Goal: Task Accomplishment & Management: Use online tool/utility

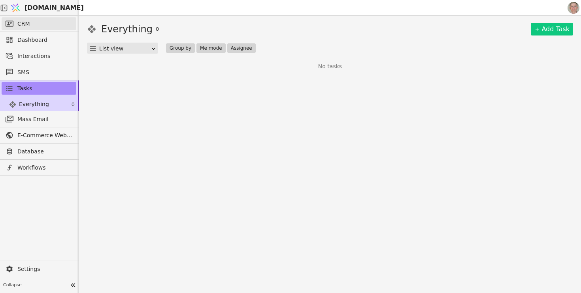
click at [51, 19] on link "CRM" at bounding box center [39, 23] width 75 height 13
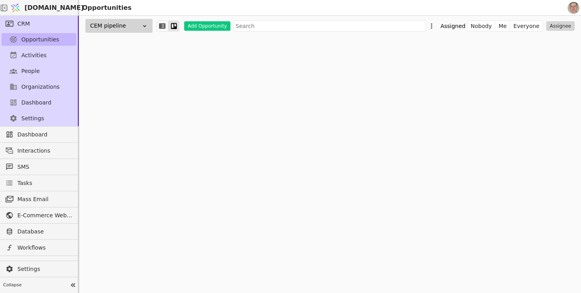
click at [55, 38] on span "Opportunities" at bounding box center [40, 40] width 38 height 8
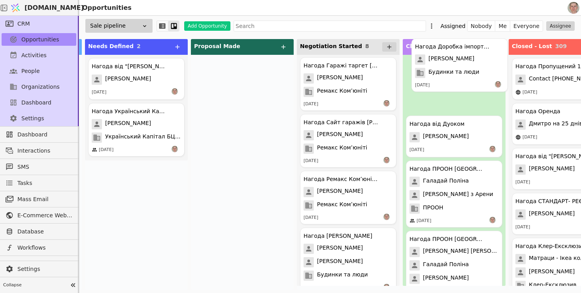
drag, startPoint x: 353, startPoint y: 83, endPoint x: 477, endPoint y: 59, distance: 126.7
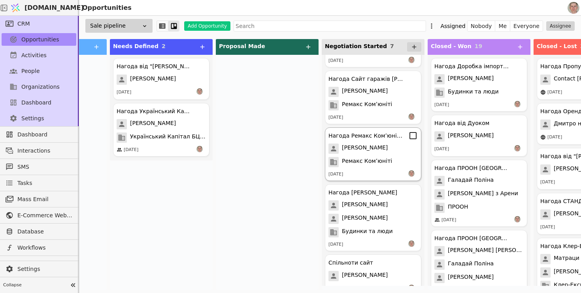
scroll to position [45, 0]
click at [371, 162] on span "Ремакс Комʼюніті" at bounding box center [367, 162] width 50 height 10
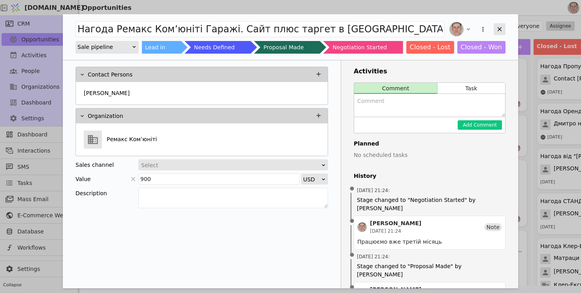
click at [499, 28] on icon "Add Opportunity" at bounding box center [499, 29] width 4 height 4
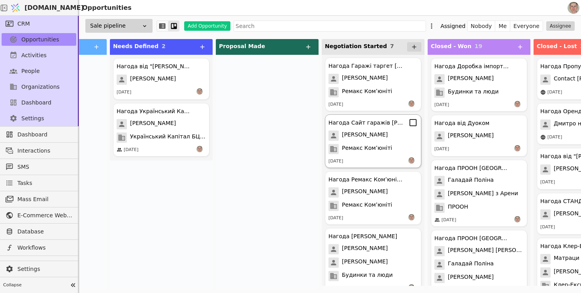
scroll to position [2, 0]
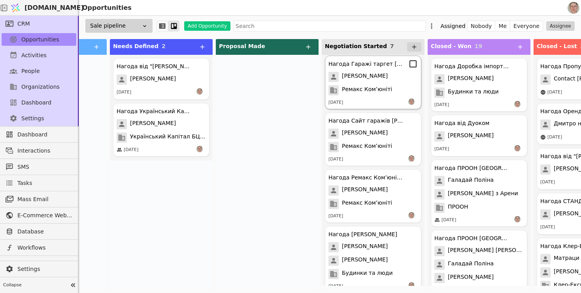
click at [381, 79] on span "[PERSON_NAME]" at bounding box center [365, 77] width 46 height 10
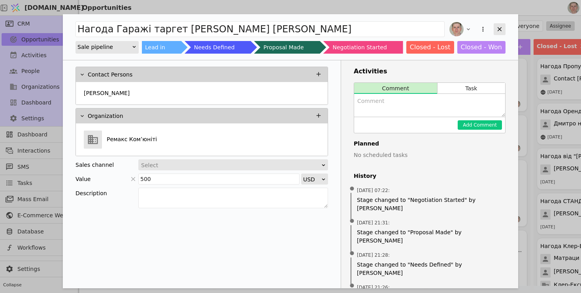
click at [496, 26] on icon "Add Opportunity" at bounding box center [499, 29] width 7 height 7
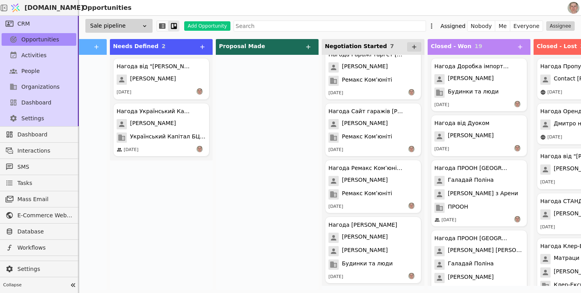
scroll to position [13, 0]
click at [368, 120] on span "[PERSON_NAME]" at bounding box center [365, 123] width 46 height 10
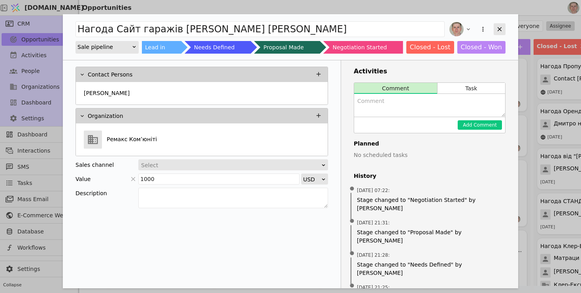
click at [500, 26] on icon "Add Opportunity" at bounding box center [499, 29] width 7 height 7
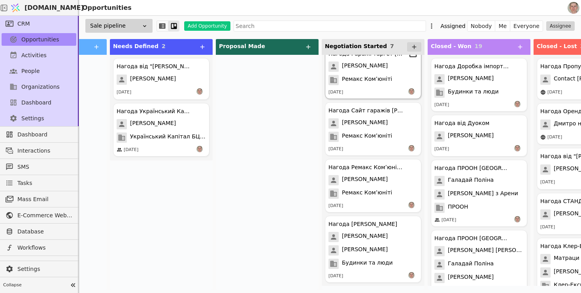
click at [382, 73] on div "Нагода Гаражі таргет [PERSON_NAME] [PERSON_NAME] [PERSON_NAME] [PERSON_NAME] [D…" at bounding box center [373, 72] width 96 height 54
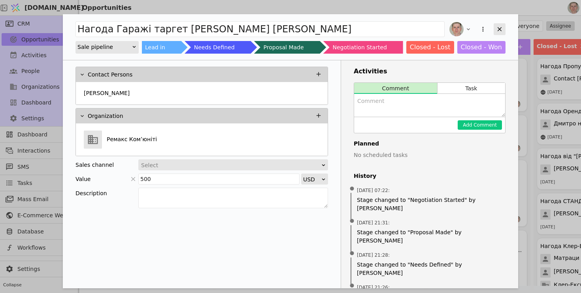
click at [497, 26] on icon "Add Opportunity" at bounding box center [499, 29] width 7 height 7
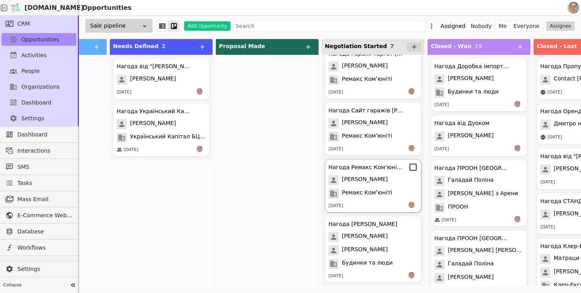
click at [371, 189] on span "Ремакс Комʼюніті" at bounding box center [367, 194] width 50 height 10
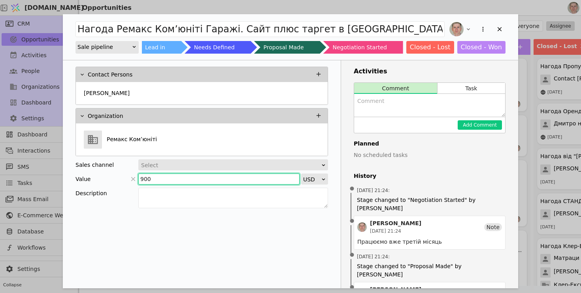
click at [151, 177] on input "900" at bounding box center [218, 179] width 161 height 11
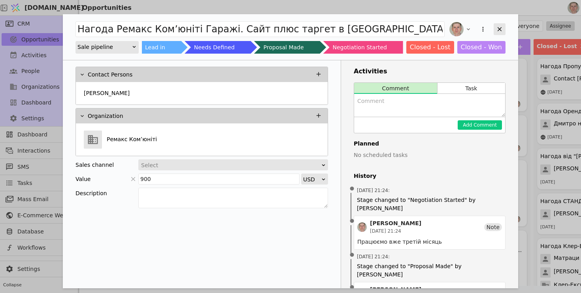
click at [501, 30] on icon "Add Opportunity" at bounding box center [499, 29] width 7 height 7
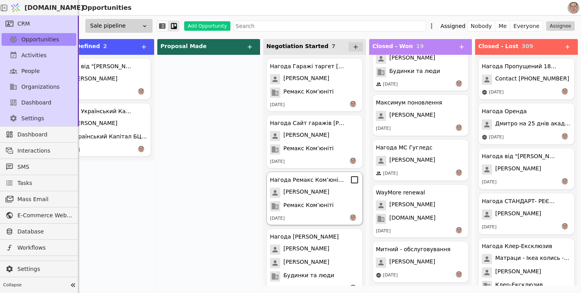
click at [321, 196] on span "[PERSON_NAME]" at bounding box center [306, 193] width 46 height 10
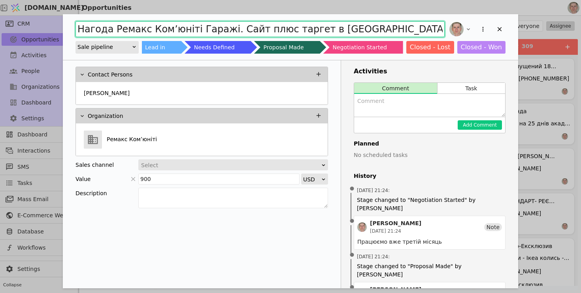
drag, startPoint x: 189, startPoint y: 28, endPoint x: 265, endPoint y: 32, distance: 76.0
click at [265, 32] on input "Нагода Ремакс Комʼюніті Гаражі. Сайт плюс таргет в [GEOGRAPHIC_DATA] та Гугл" at bounding box center [259, 29] width 369 height 16
type input "Нагода Ремакс Комʼюніті таргет в [GEOGRAPHIC_DATA] та Гугл"
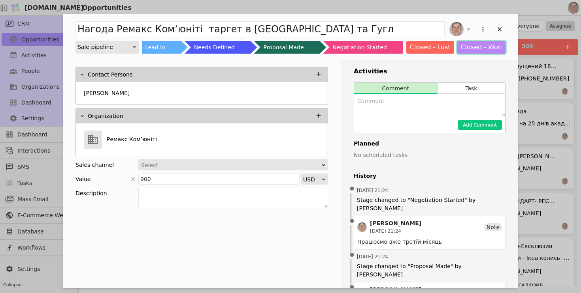
click at [470, 49] on button "Closed - Won" at bounding box center [481, 47] width 49 height 13
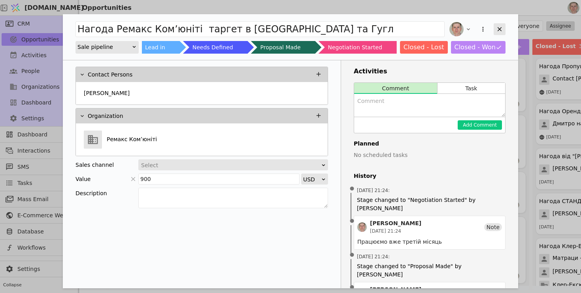
click at [496, 30] on icon "Add Opportunity" at bounding box center [499, 29] width 7 height 7
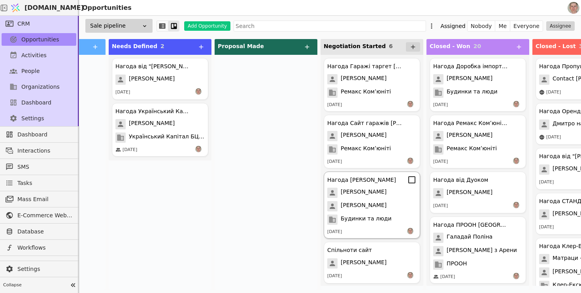
click at [369, 210] on span "[PERSON_NAME]" at bounding box center [363, 206] width 46 height 10
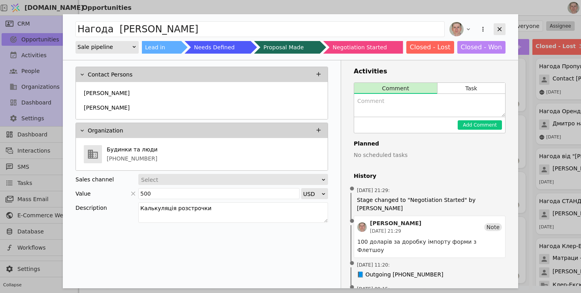
click at [499, 24] on div "Add Opportunity" at bounding box center [499, 29] width 12 height 12
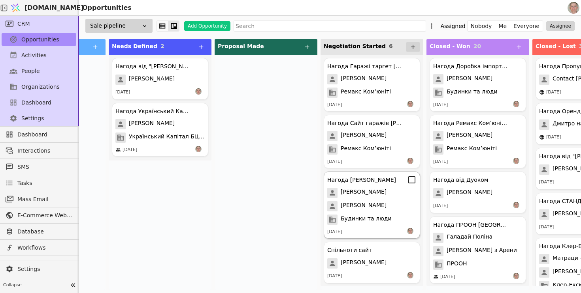
click at [381, 215] on span "Будинки та люди" at bounding box center [365, 220] width 51 height 10
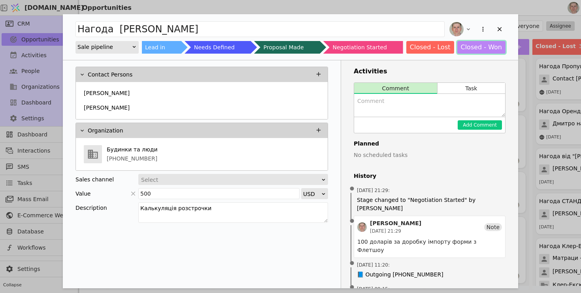
click at [477, 49] on button "Closed - Won" at bounding box center [481, 47] width 49 height 13
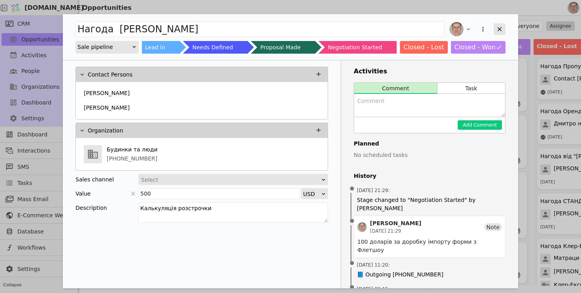
click at [497, 30] on icon "Add Opportunity" at bounding box center [499, 29] width 7 height 7
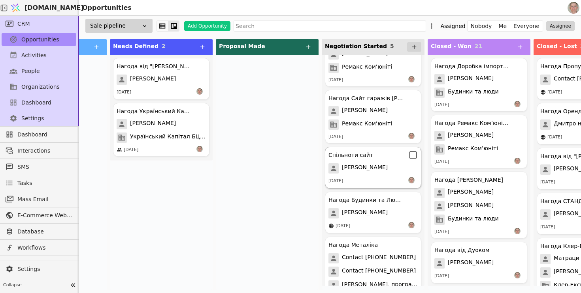
scroll to position [27, 0]
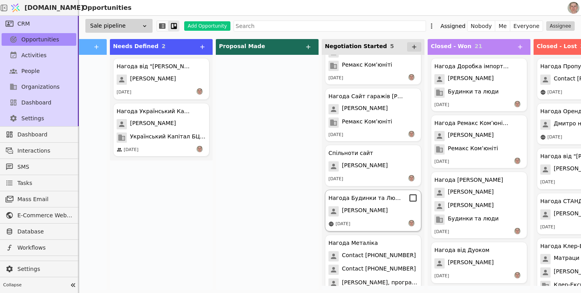
click at [374, 212] on span "[PERSON_NAME]" at bounding box center [365, 212] width 46 height 10
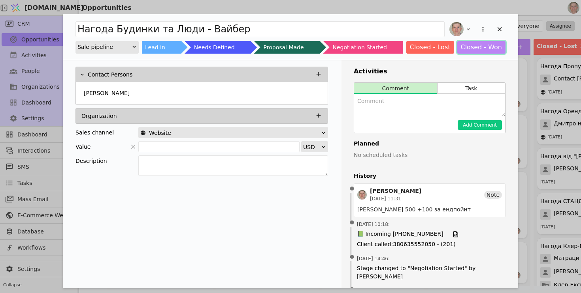
click at [471, 49] on button "Closed - Won" at bounding box center [481, 47] width 49 height 13
click at [498, 30] on icon "Add Opportunity" at bounding box center [499, 29] width 7 height 7
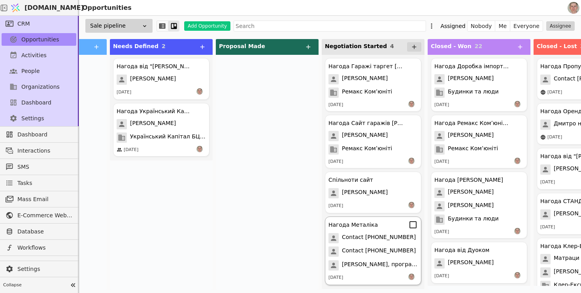
click at [376, 226] on div "Нагода Металіка" at bounding box center [372, 224] width 89 height 9
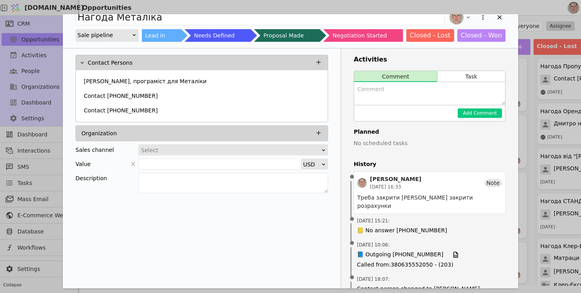
scroll to position [13, 0]
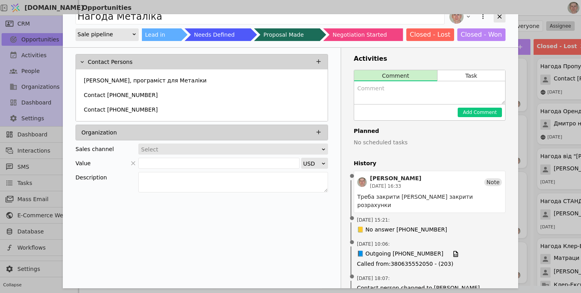
click at [500, 19] on icon "Add Opportunity" at bounding box center [499, 16] width 7 height 7
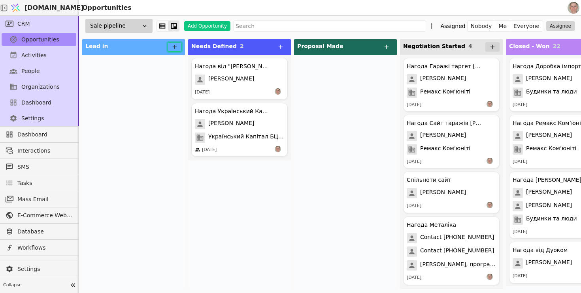
click at [175, 45] on icon at bounding box center [174, 46] width 7 height 7
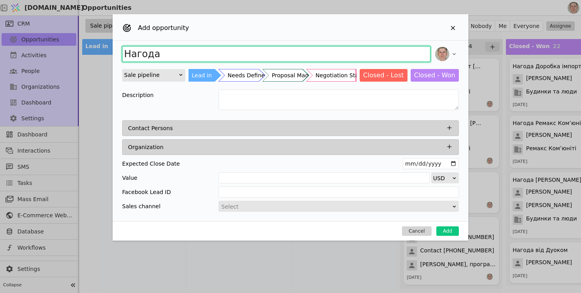
click at [202, 56] on input "Нагода" at bounding box center [276, 54] width 308 height 16
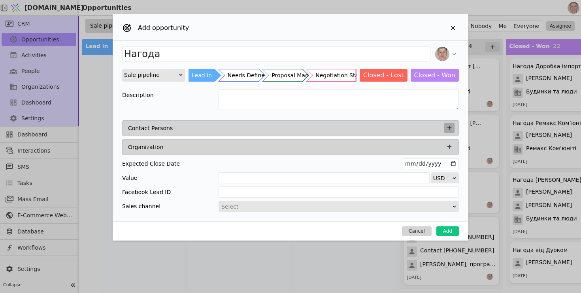
click at [449, 126] on icon "Add Opportunity" at bounding box center [448, 127] width 7 height 7
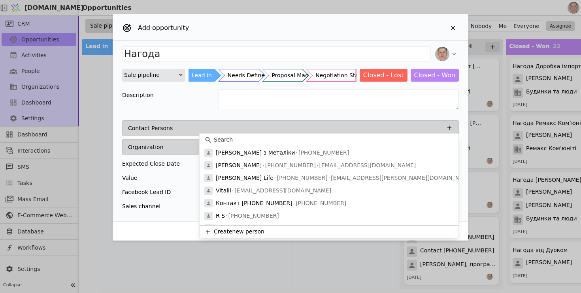
click at [295, 144] on input at bounding box center [334, 140] width 240 height 8
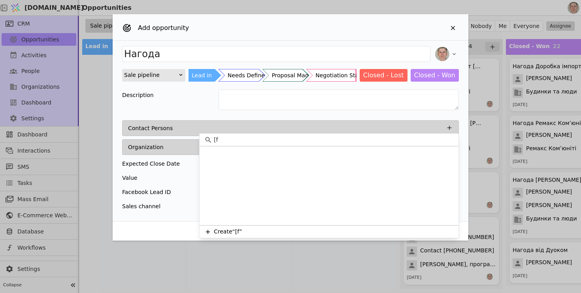
type input "["
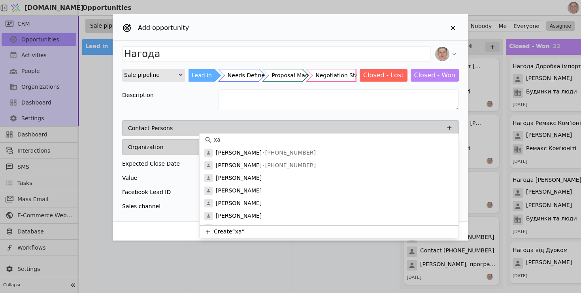
type input "хар"
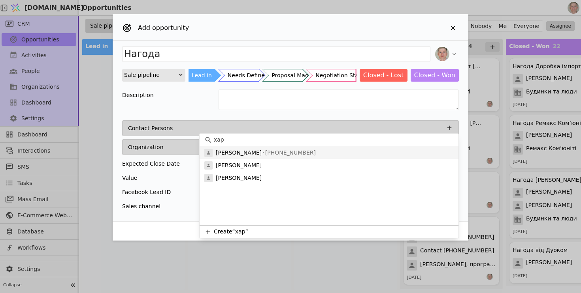
click at [299, 153] on p "[PHONE_NUMBER]" at bounding box center [288, 153] width 54 height 8
type input "Нагода [PERSON_NAME]"
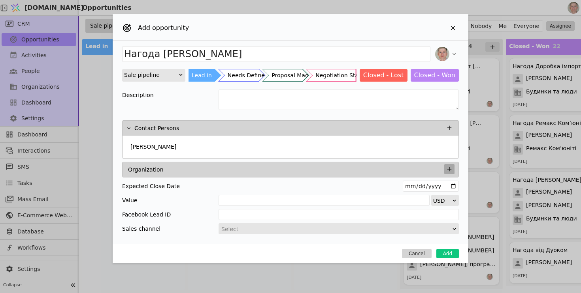
click at [449, 168] on icon "Add Opportunity" at bounding box center [448, 169] width 7 height 7
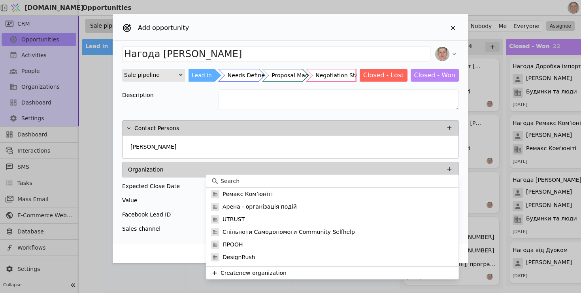
click at [415, 179] on input at bounding box center [336, 181] width 233 height 8
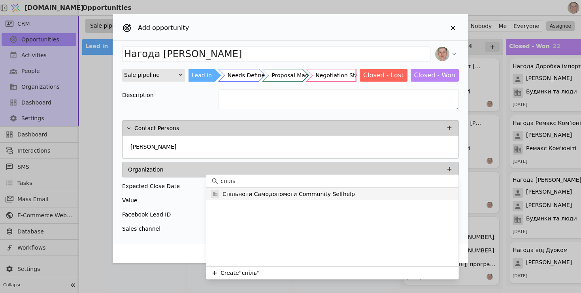
type input "спіль"
click at [392, 196] on div "Спільноти Самодопомоги Community Selfhelp" at bounding box center [332, 194] width 252 height 13
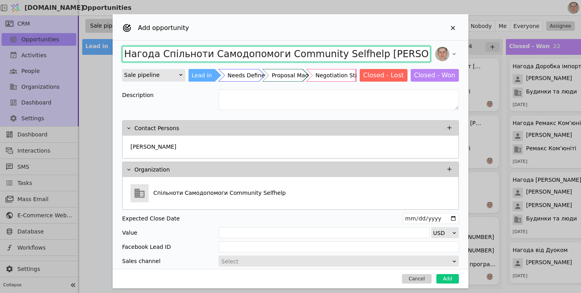
click at [158, 54] on input "Нагода Спільноти Самодопомоги Community Selfhelp [PERSON_NAME]" at bounding box center [276, 54] width 308 height 16
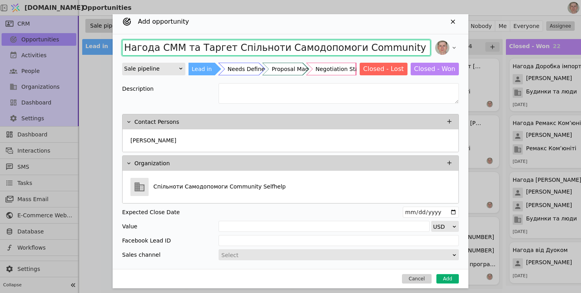
type input "Нагода СММ та Таргет Спільноти Самодопомоги Community Selfhelp [PERSON_NAME]"
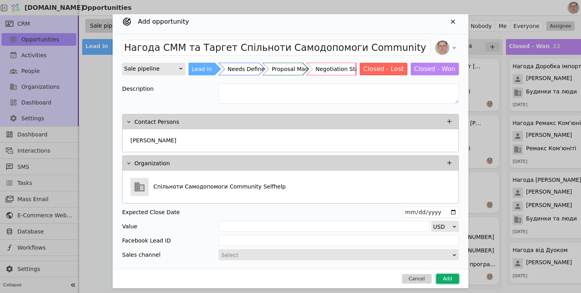
click at [449, 279] on button "Add" at bounding box center [447, 278] width 23 height 9
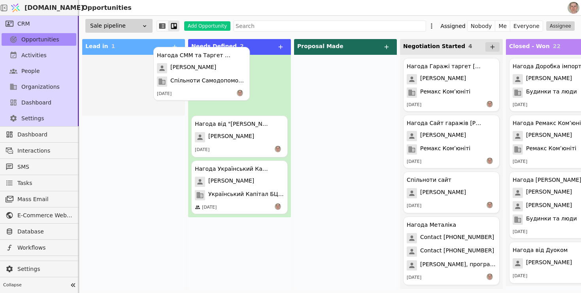
drag, startPoint x: 126, startPoint y: 96, endPoint x: 210, endPoint y: 83, distance: 84.7
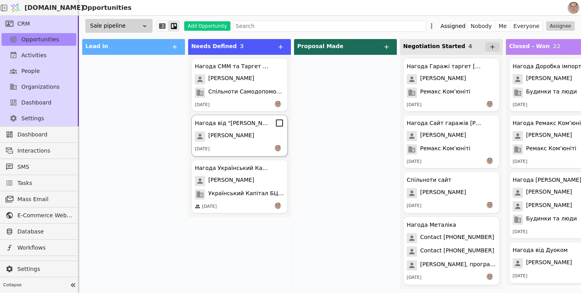
click at [249, 132] on div "[PERSON_NAME]" at bounding box center [239, 137] width 89 height 10
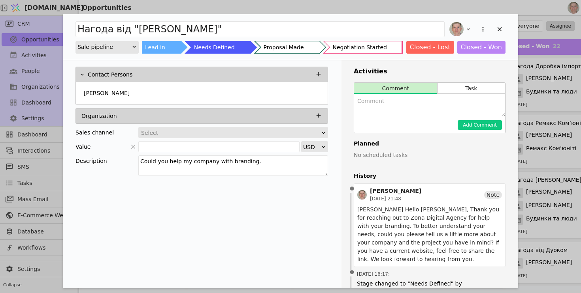
click at [395, 109] on textarea "Add Opportunity" at bounding box center [429, 105] width 151 height 23
type textarea "Не відповіла. Певно скам"
click at [476, 122] on button "Add Comment" at bounding box center [479, 124] width 44 height 9
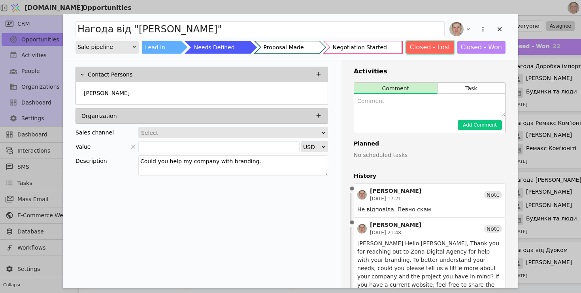
click at [439, 48] on button "Closed - Lost" at bounding box center [430, 47] width 48 height 13
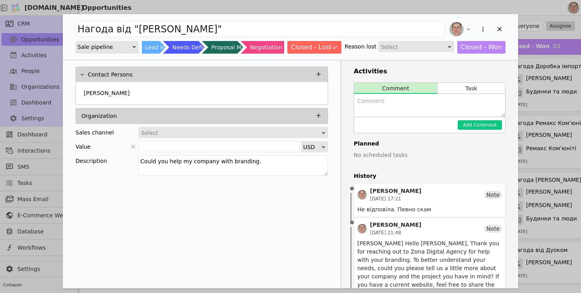
click at [389, 45] on div "Select" at bounding box center [413, 46] width 65 height 11
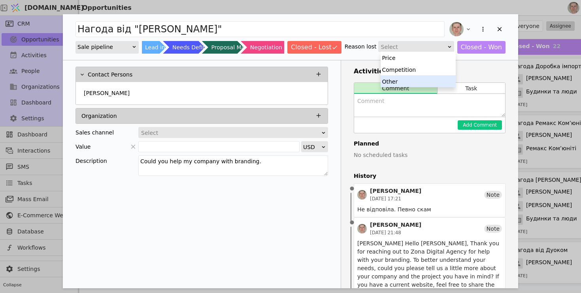
click at [391, 84] on div "Other" at bounding box center [417, 81] width 75 height 12
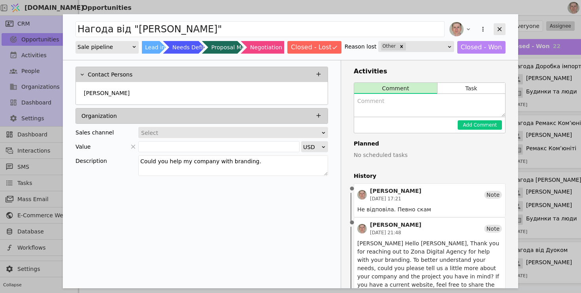
click at [497, 28] on icon "Add Opportunity" at bounding box center [499, 29] width 7 height 7
